Goal: Transaction & Acquisition: Purchase product/service

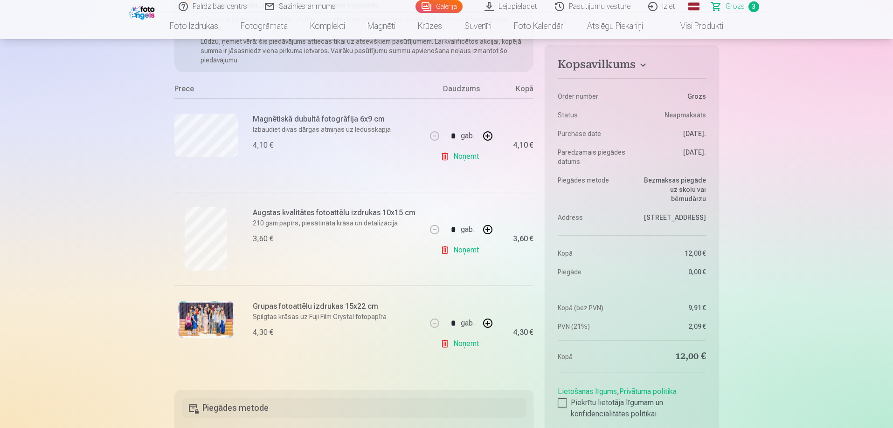
scroll to position [140, 0]
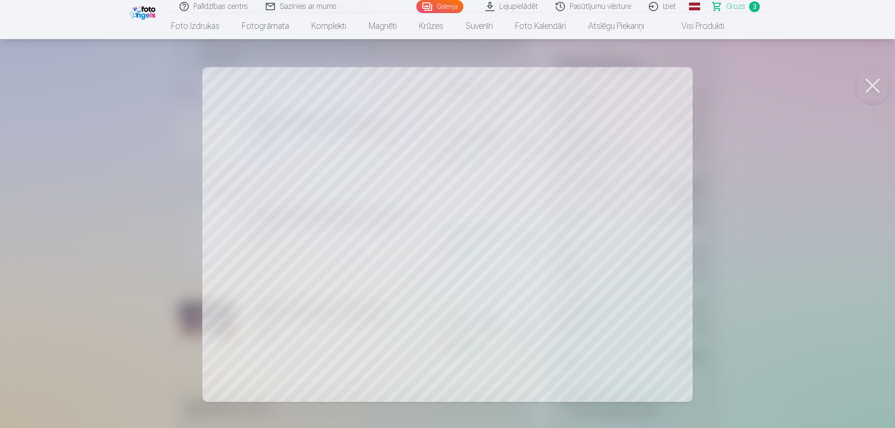
click at [892, 76] on div at bounding box center [447, 214] width 895 height 428
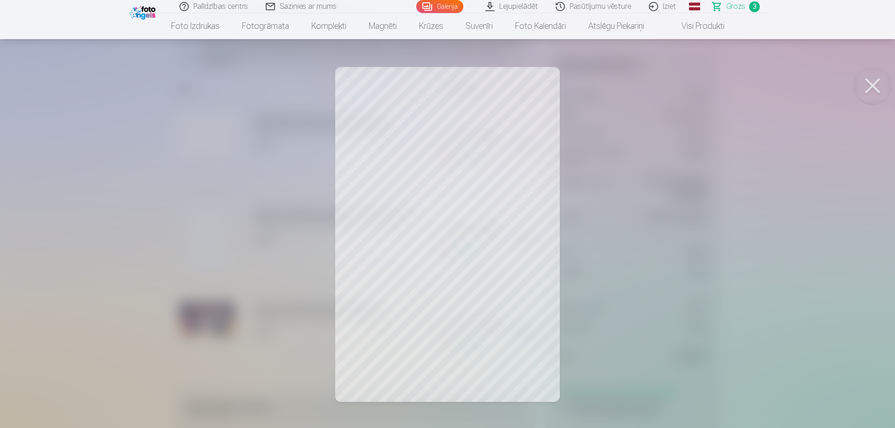
click at [872, 96] on button at bounding box center [872, 85] width 37 height 37
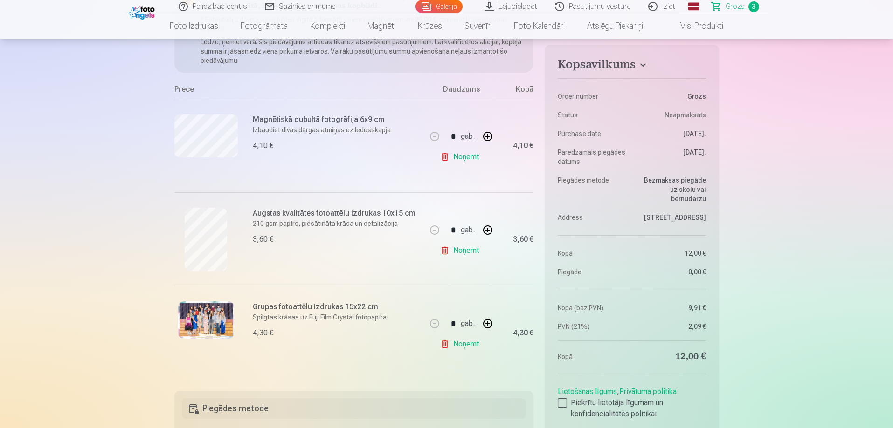
click at [218, 321] on img at bounding box center [206, 320] width 56 height 37
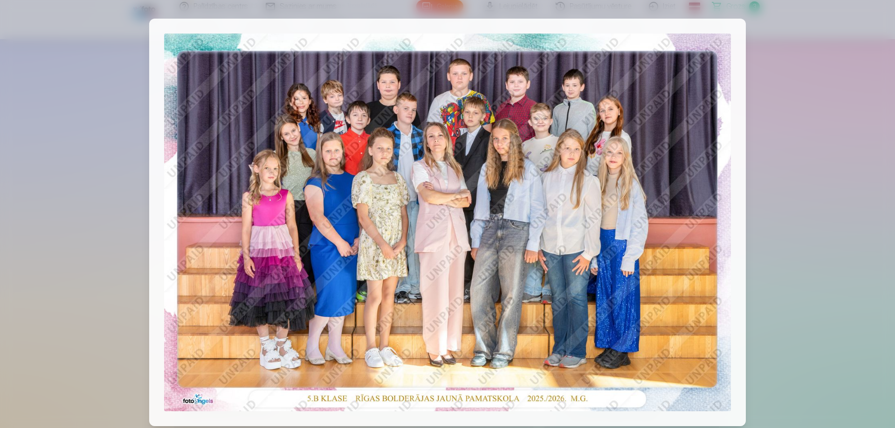
drag, startPoint x: 65, startPoint y: 189, endPoint x: 71, endPoint y: 214, distance: 26.2
click at [71, 214] on div at bounding box center [447, 214] width 895 height 428
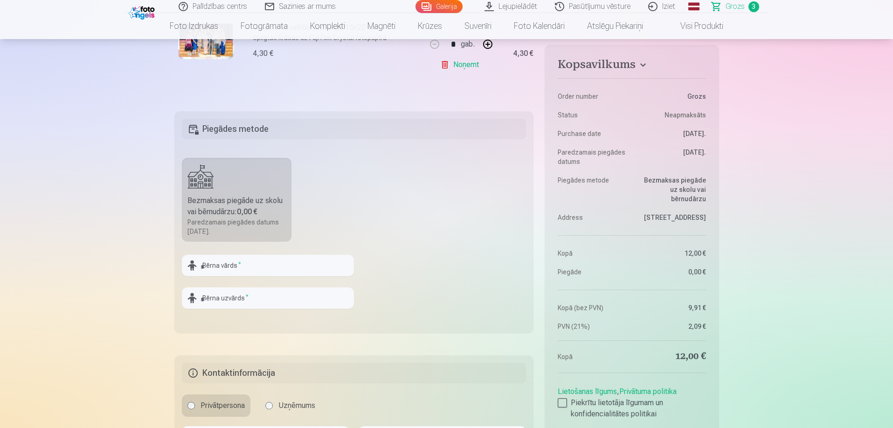
scroll to position [0, 0]
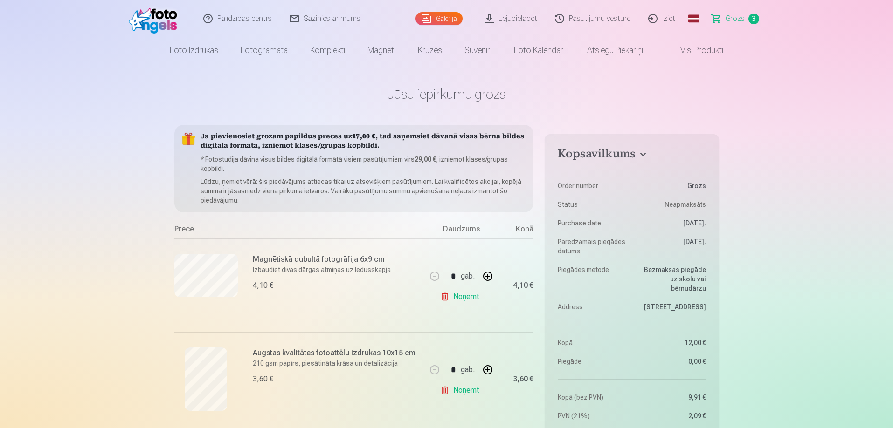
click at [453, 18] on link "Galerija" at bounding box center [438, 18] width 47 height 13
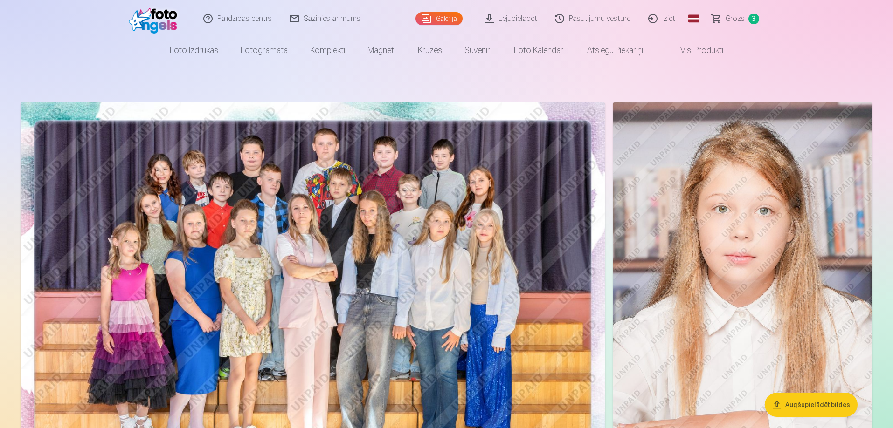
click at [501, 187] on img at bounding box center [313, 298] width 585 height 390
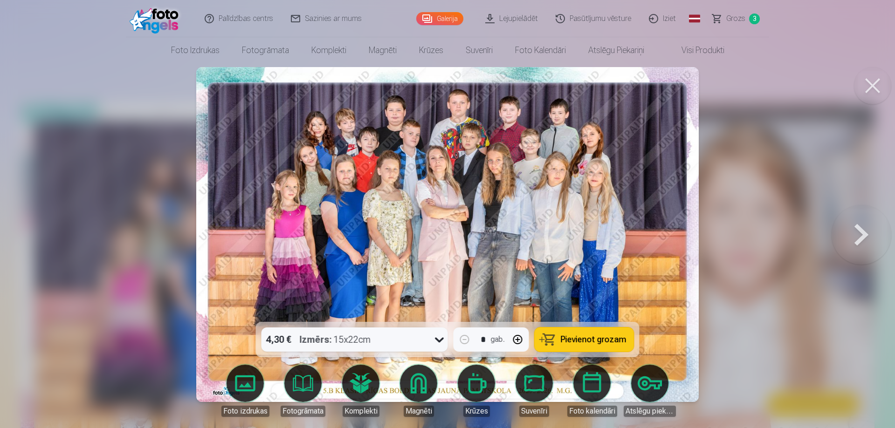
click at [398, 338] on div "4,30 € Izmērs : 15x22cm" at bounding box center [346, 340] width 169 height 24
click at [480, 209] on img at bounding box center [447, 234] width 503 height 335
click at [440, 340] on icon at bounding box center [439, 339] width 15 height 15
click at [875, 83] on button at bounding box center [872, 85] width 37 height 37
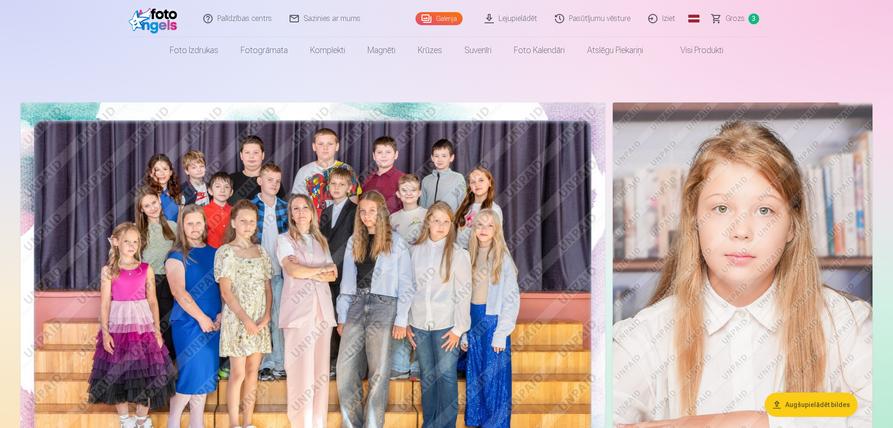
click at [563, 117] on img at bounding box center [313, 298] width 585 height 390
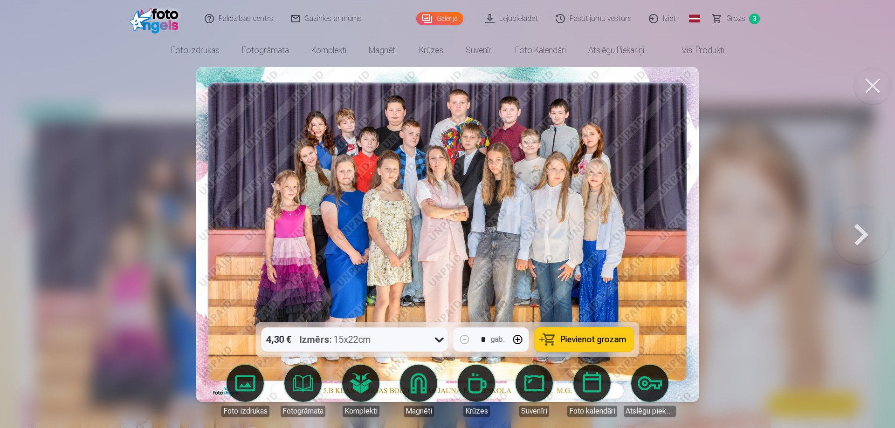
click at [877, 81] on button at bounding box center [872, 85] width 37 height 37
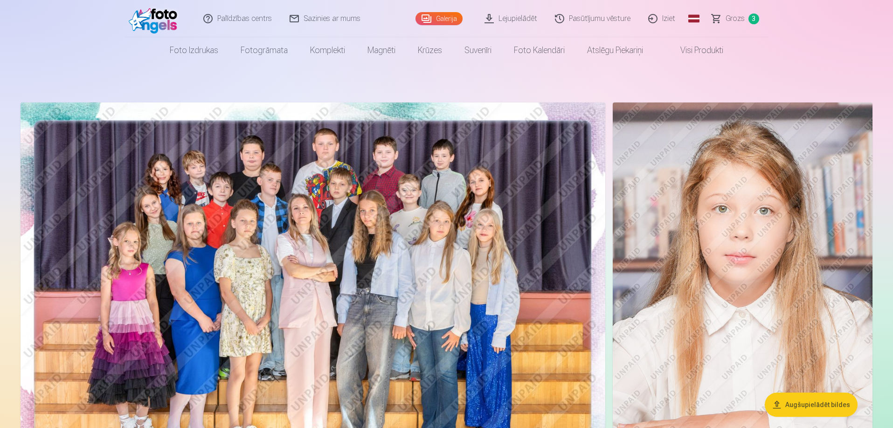
click at [730, 16] on span "Grozs" at bounding box center [734, 18] width 19 height 11
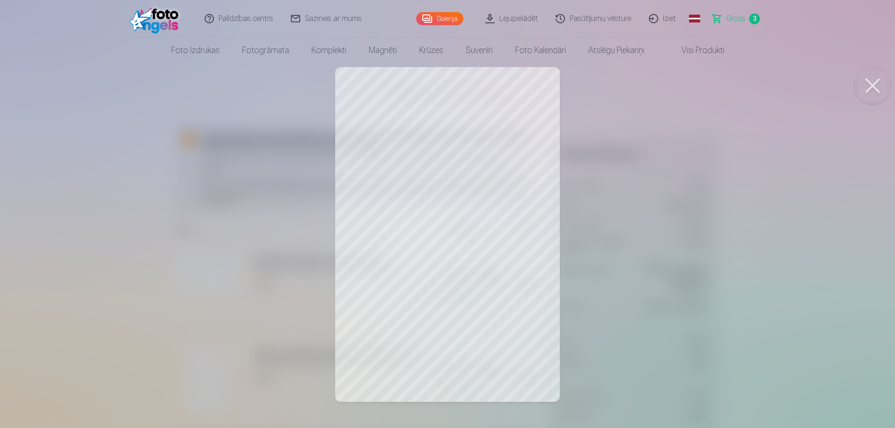
click at [871, 82] on button at bounding box center [872, 85] width 37 height 37
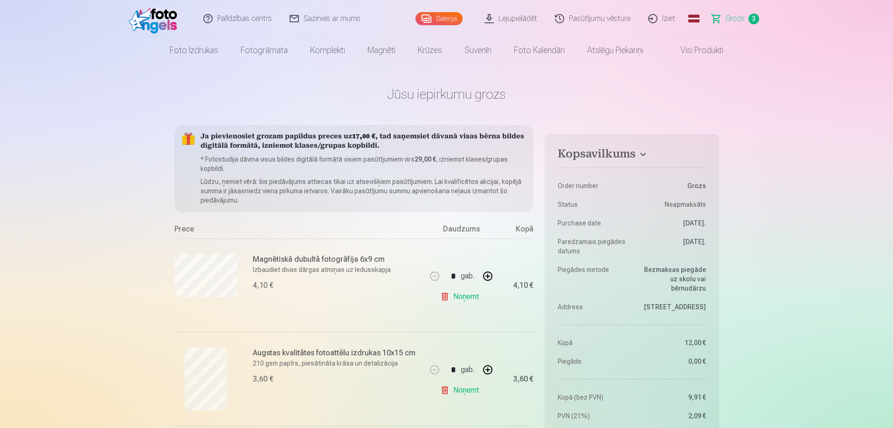
click at [580, 16] on link "Pasūtījumu vēsture" at bounding box center [592, 18] width 93 height 37
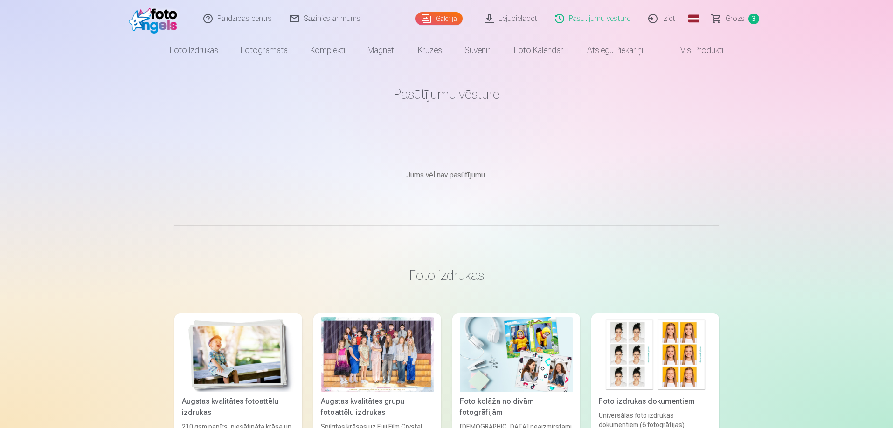
click at [701, 55] on link "Visi produkti" at bounding box center [694, 50] width 80 height 26
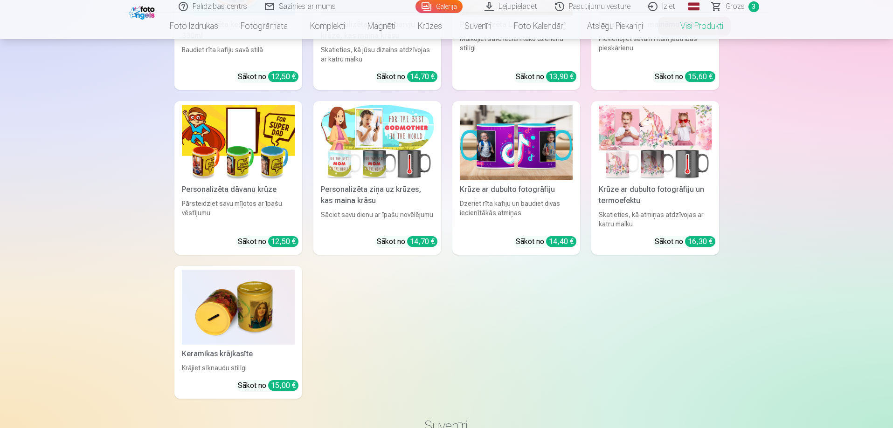
scroll to position [1399, 0]
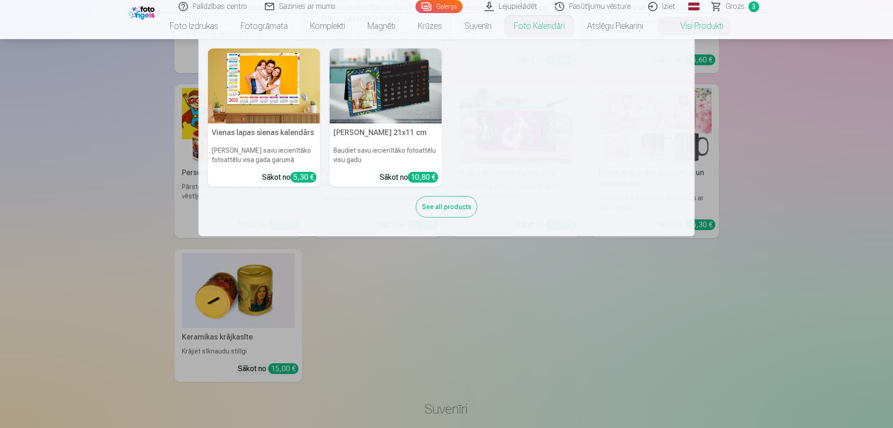
click at [543, 21] on link "Foto kalendāri" at bounding box center [539, 26] width 73 height 26
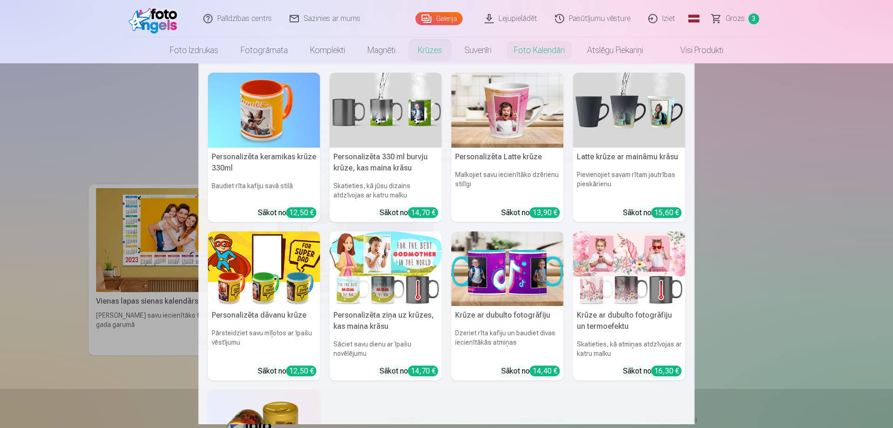
click at [430, 48] on link "Krūzes" at bounding box center [430, 50] width 47 height 26
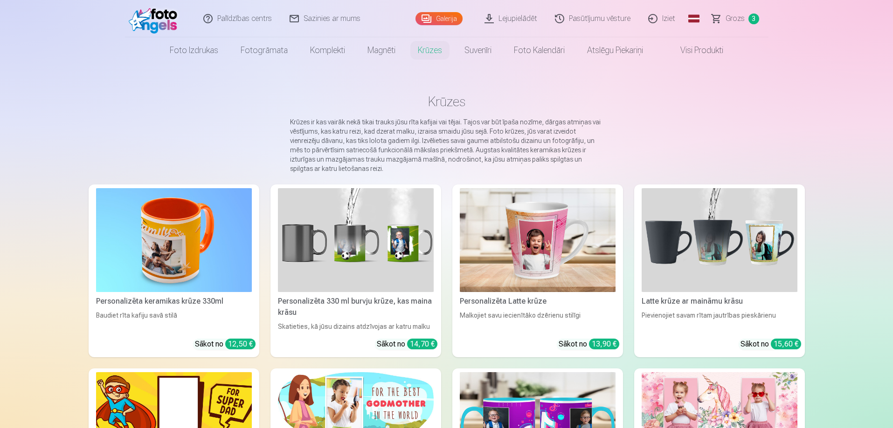
click at [421, 51] on link "Krūzes" at bounding box center [430, 50] width 47 height 26
click at [436, 17] on link "Galerija" at bounding box center [438, 18] width 47 height 13
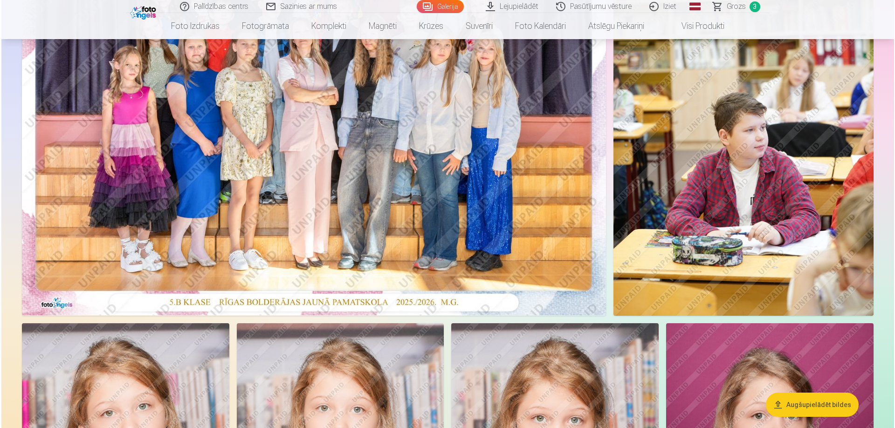
scroll to position [186, 0]
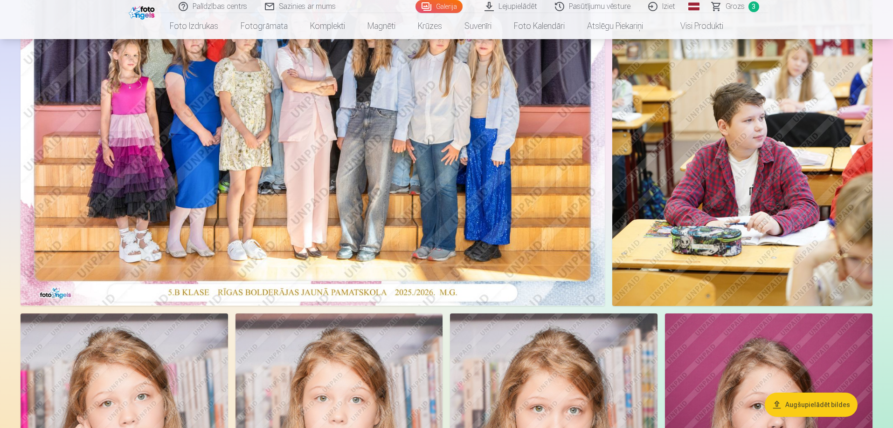
click at [583, 295] on img at bounding box center [313, 111] width 584 height 390
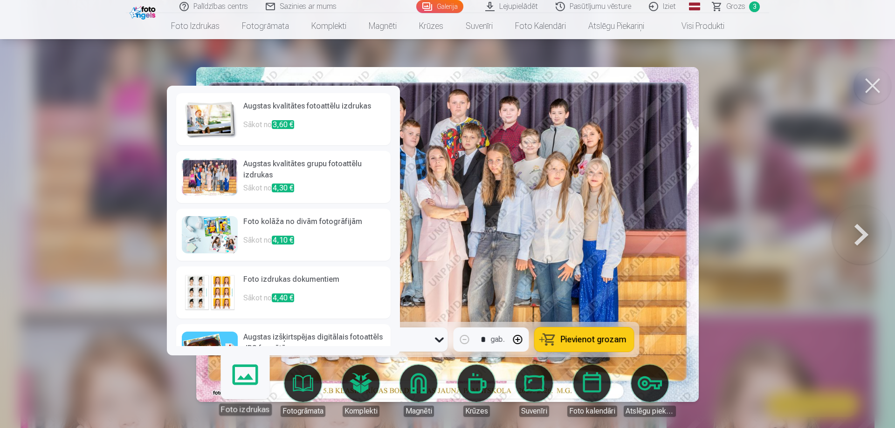
click at [213, 178] on div at bounding box center [210, 177] width 56 height 37
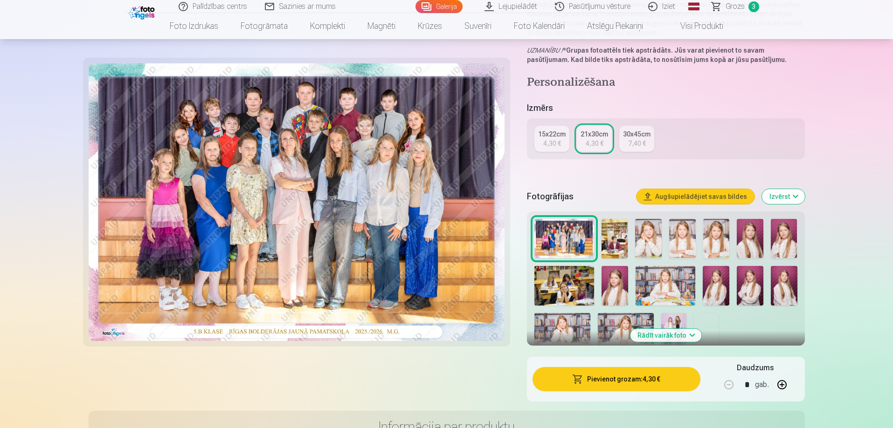
scroll to position [186, 0]
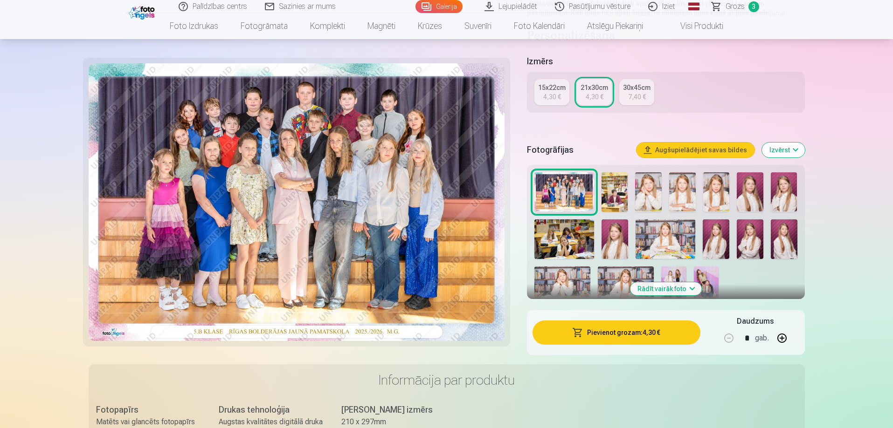
click at [618, 193] on img at bounding box center [614, 193] width 27 height 40
